Goal: Use online tool/utility

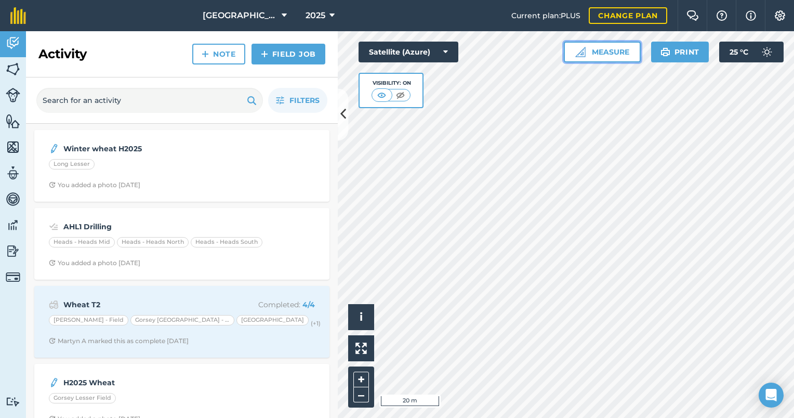
click at [601, 50] on button "Measure" at bounding box center [602, 52] width 77 height 21
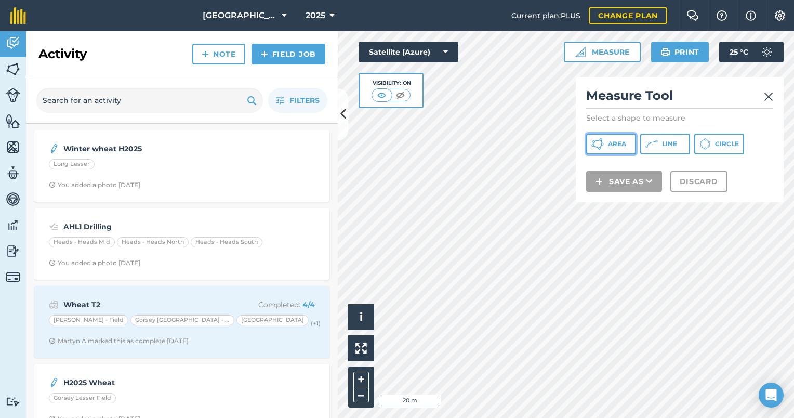
click at [602, 145] on icon at bounding box center [602, 144] width 3 height 3
click at [769, 97] on img at bounding box center [768, 96] width 9 height 12
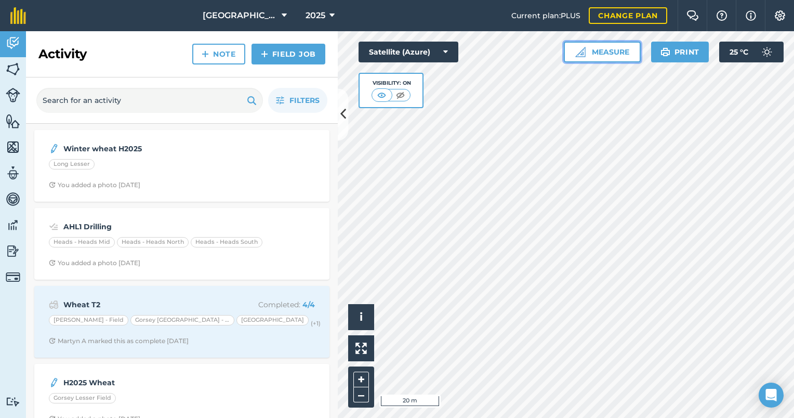
click at [616, 56] on button "Measure" at bounding box center [602, 52] width 77 height 21
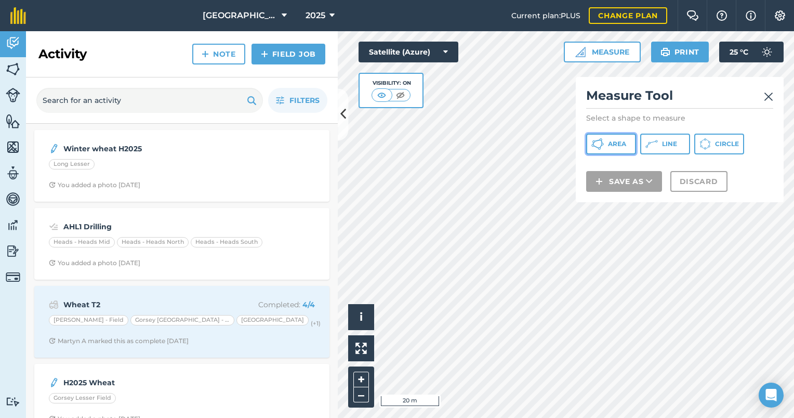
click at [620, 143] on span "Area" at bounding box center [617, 144] width 18 height 8
